Goal: Information Seeking & Learning: Learn about a topic

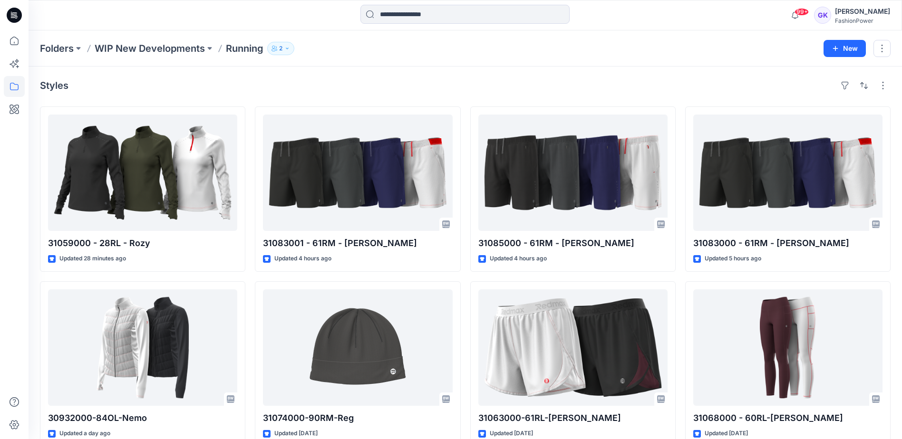
scroll to position [386, 0]
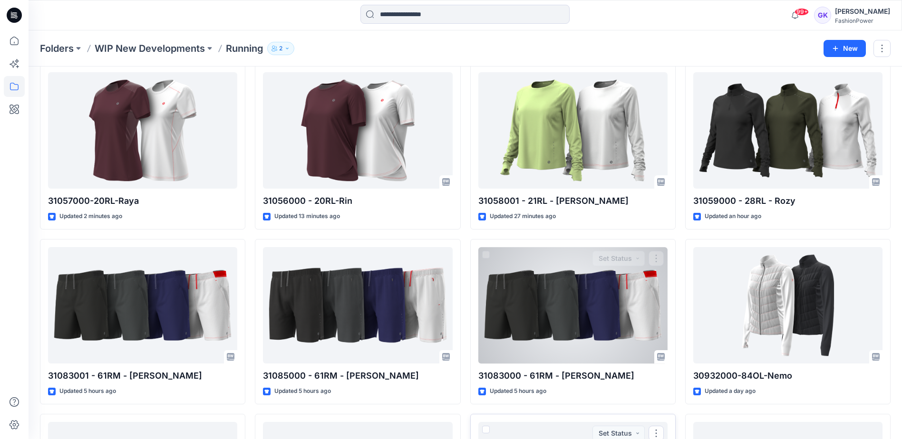
scroll to position [40, 0]
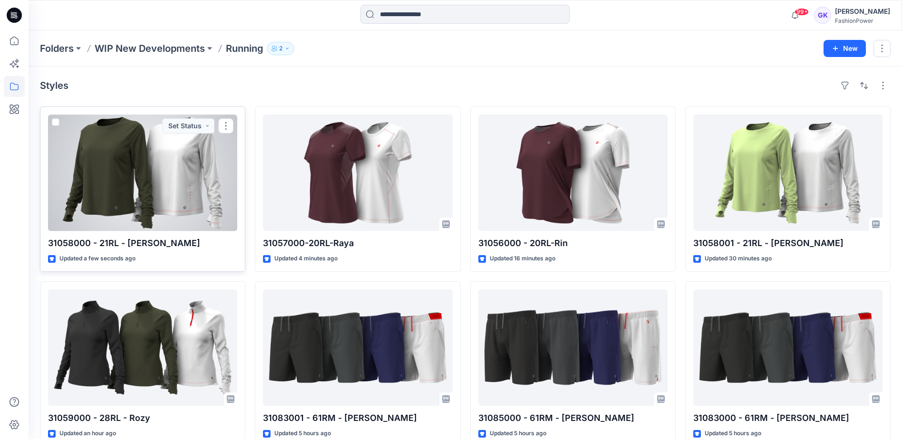
click at [150, 170] on div at bounding box center [142, 173] width 189 height 116
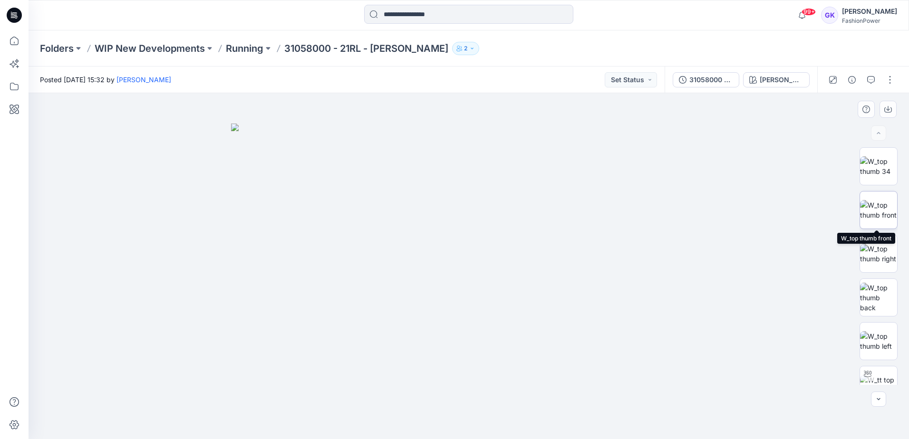
click at [868, 205] on img at bounding box center [878, 210] width 37 height 20
drag, startPoint x: 621, startPoint y: 210, endPoint x: 599, endPoint y: 210, distance: 22.4
click at [599, 210] on img at bounding box center [469, 266] width 346 height 346
click at [879, 290] on img at bounding box center [878, 298] width 37 height 30
click at [885, 200] on img at bounding box center [878, 210] width 37 height 20
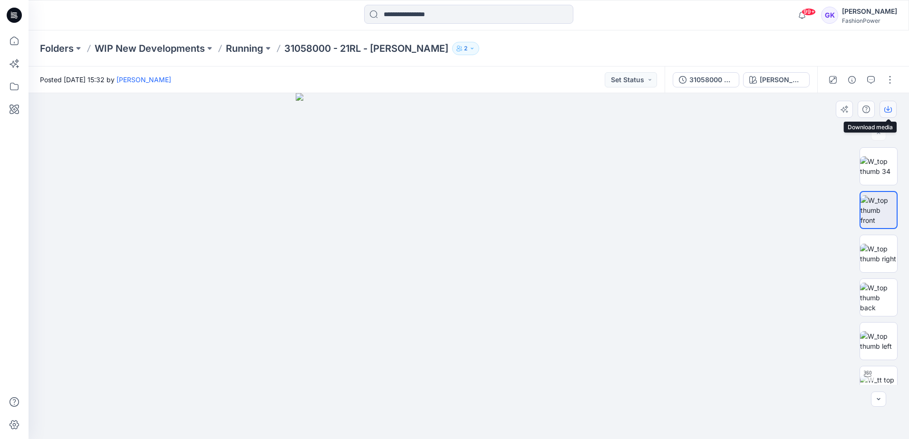
click at [889, 107] on icon "button" at bounding box center [888, 110] width 8 height 8
click at [882, 294] on img at bounding box center [878, 298] width 37 height 30
click at [892, 109] on button "button" at bounding box center [888, 109] width 17 height 17
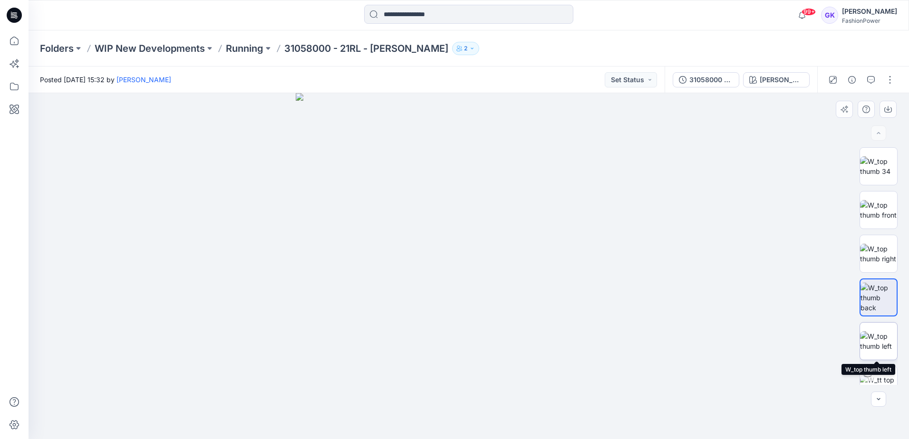
click at [881, 347] on img at bounding box center [878, 341] width 37 height 20
click at [249, 48] on p "Running" at bounding box center [245, 48] width 38 height 13
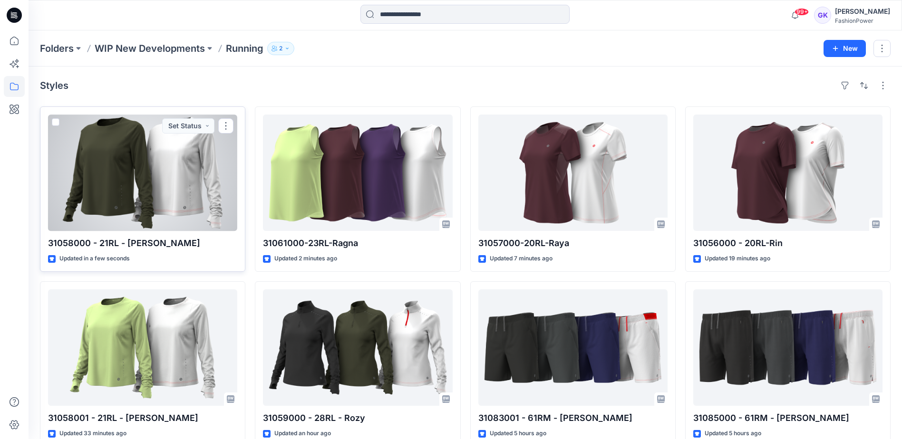
click at [172, 201] on div at bounding box center [142, 173] width 189 height 116
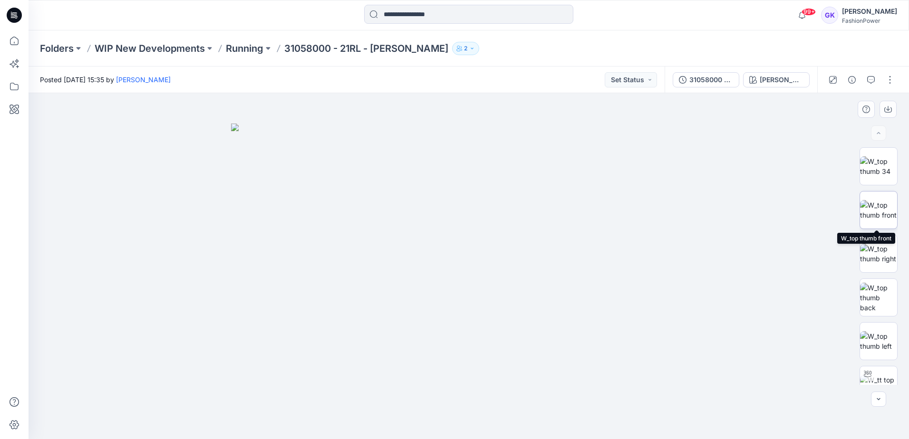
click at [882, 212] on img at bounding box center [878, 210] width 37 height 20
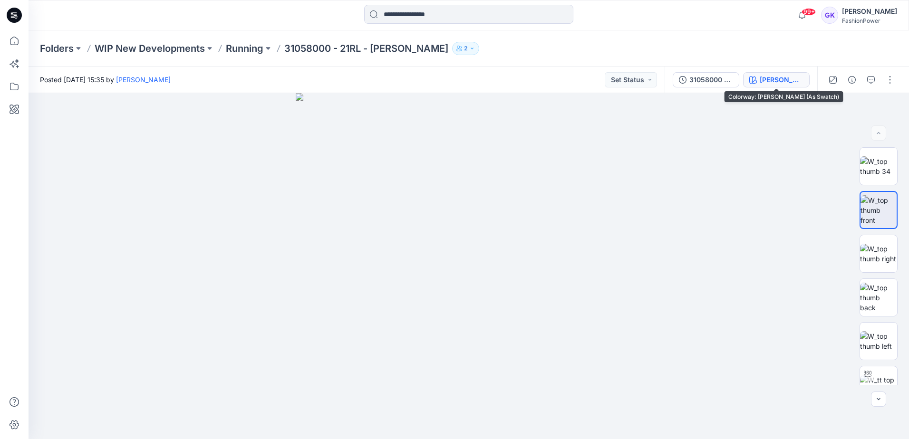
click at [779, 75] on div "Olive Green (As Swatch)" at bounding box center [782, 80] width 44 height 10
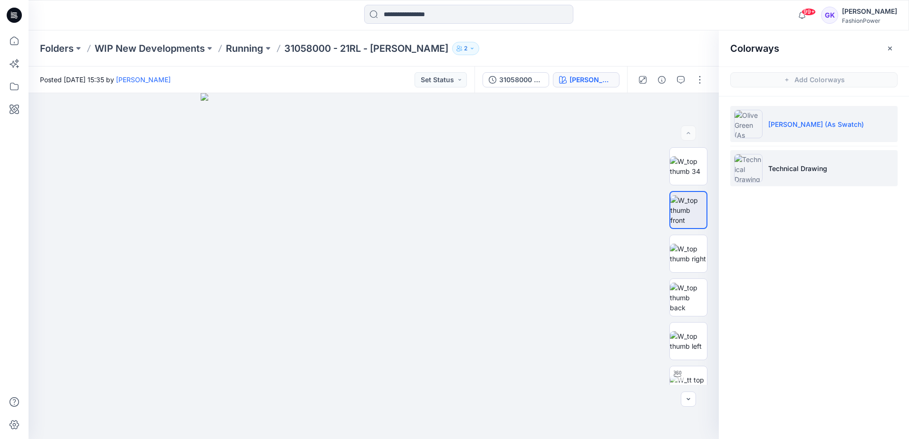
click at [798, 158] on li "Technical Drawing" at bounding box center [813, 168] width 167 height 36
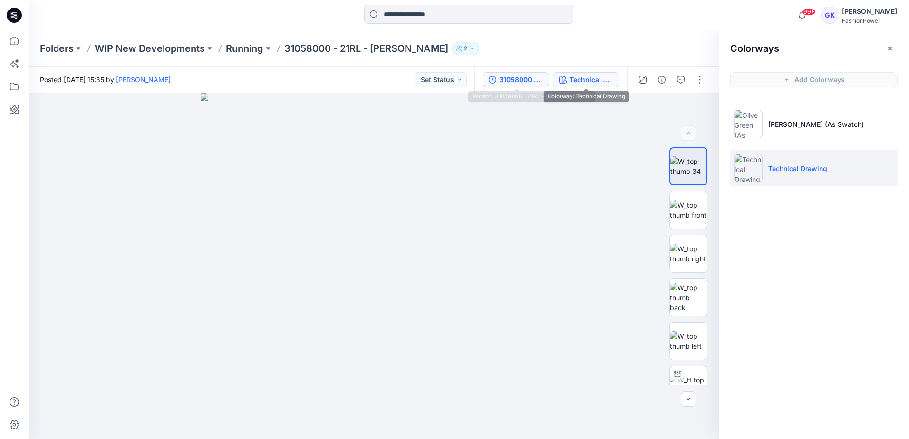
click at [529, 79] on div "31058000 - 21RL - [PERSON_NAME]" at bounding box center [521, 80] width 44 height 10
